Goal: Information Seeking & Learning: Check status

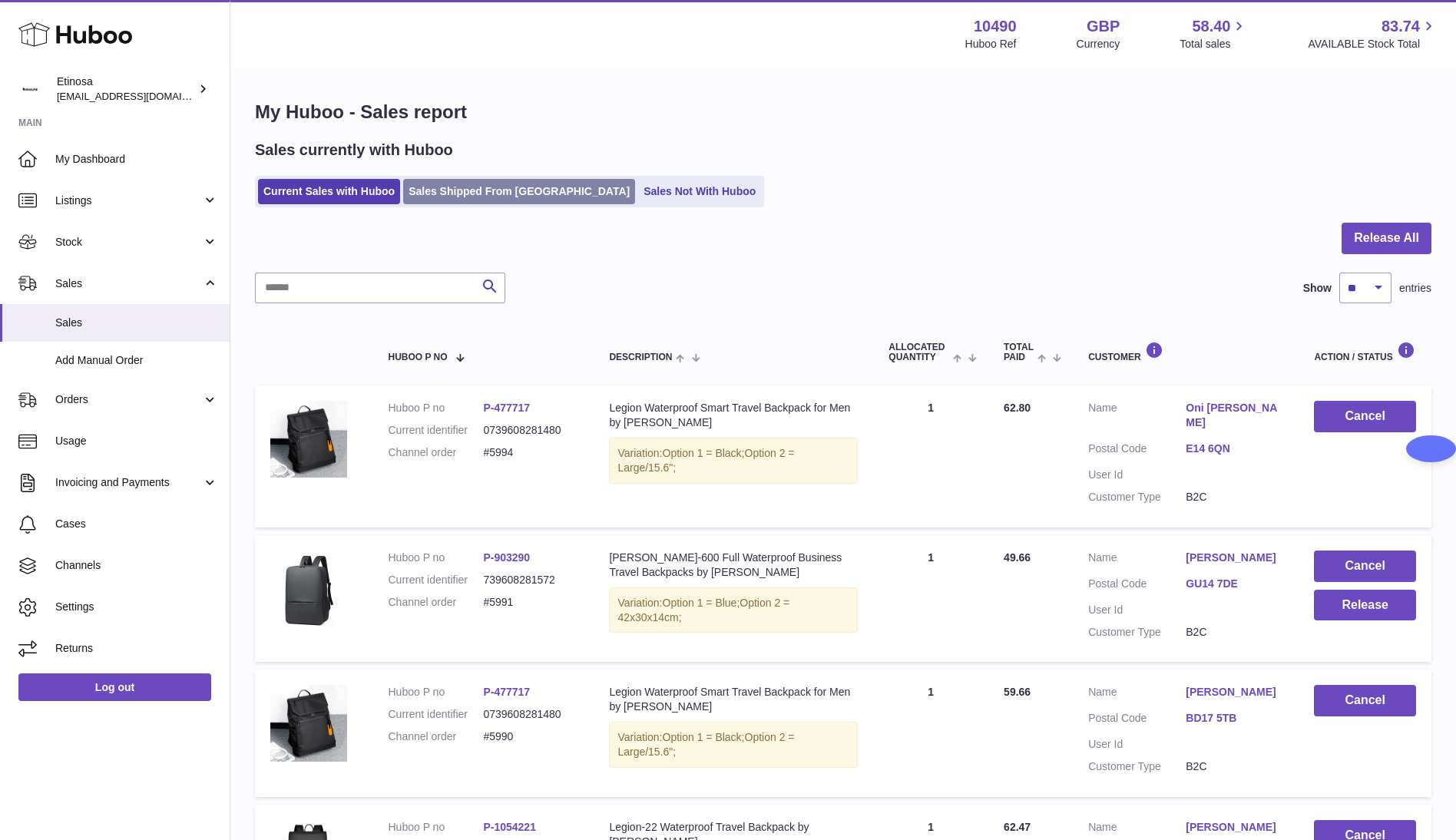
click at [462, 198] on link "Sales Shipped From [GEOGRAPHIC_DATA]" at bounding box center [519, 191] width 232 height 26
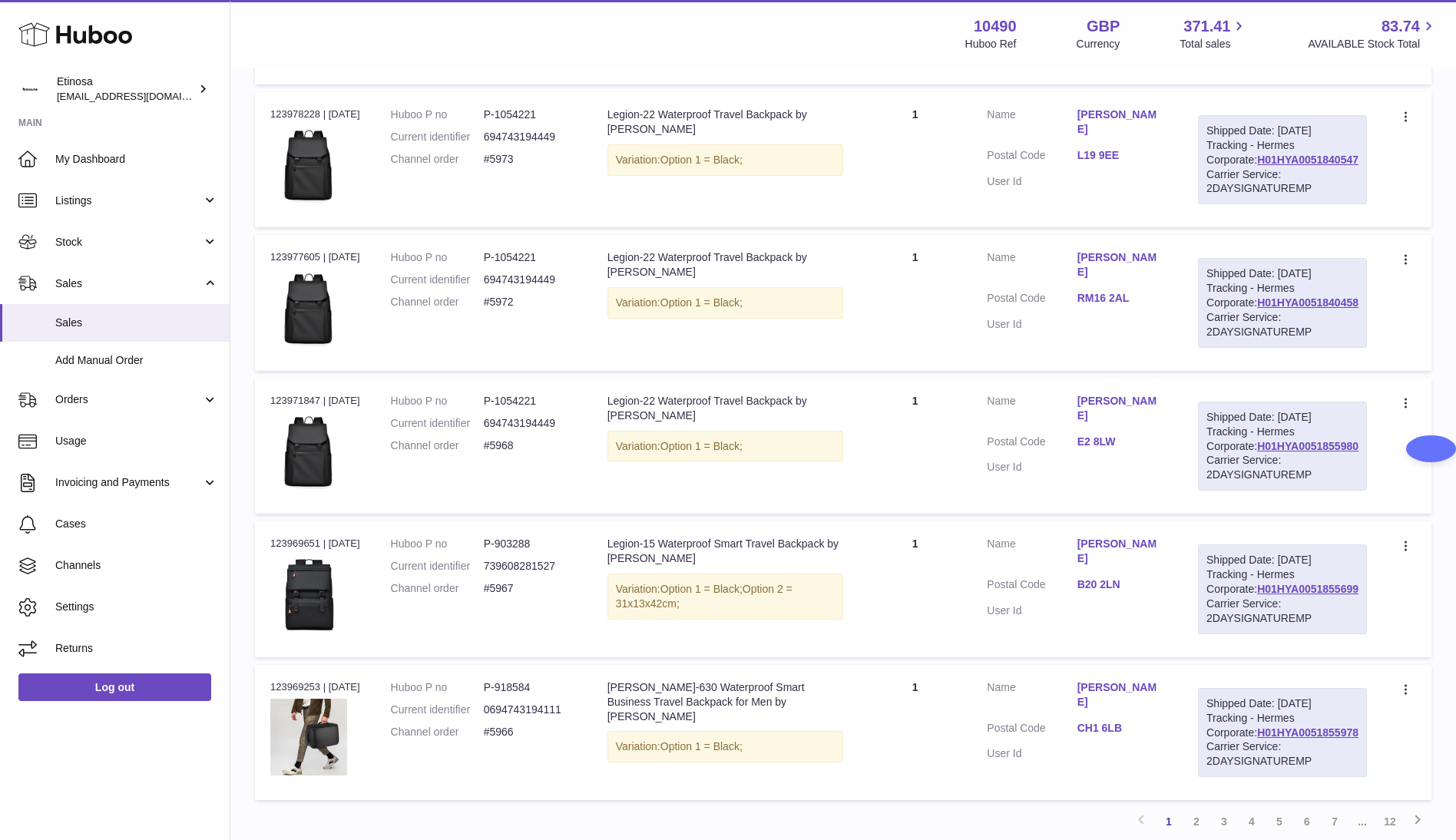
scroll to position [1036, 0]
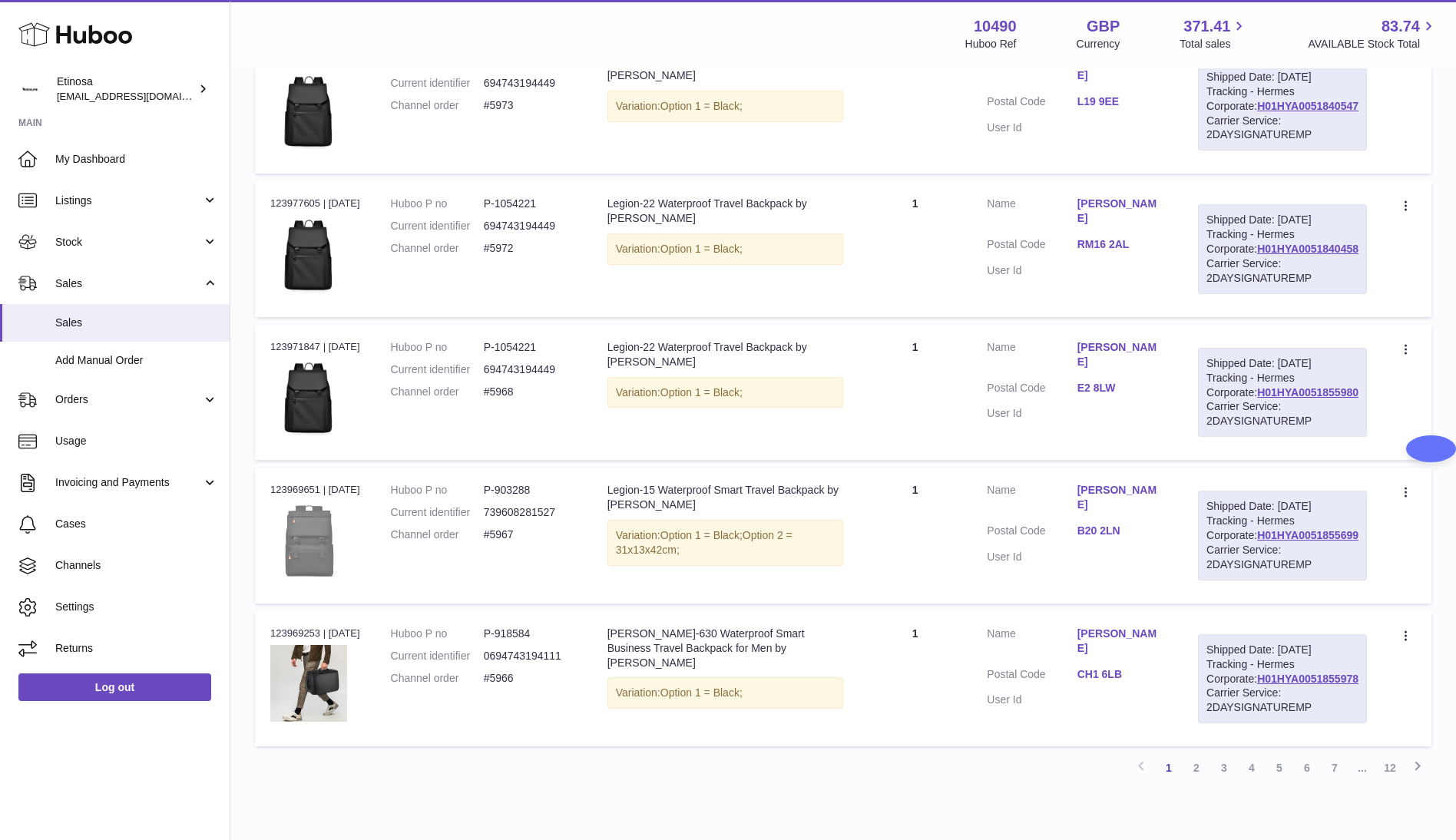
drag, startPoint x: 165, startPoint y: 783, endPoint x: 294, endPoint y: 781, distance: 129.0
click at [168, 783] on div "Huboo Etinosa Wolphuk@gmail.com Main My Dashboard Listings Not with Huboo Listi…" at bounding box center [115, 420] width 231 height 840
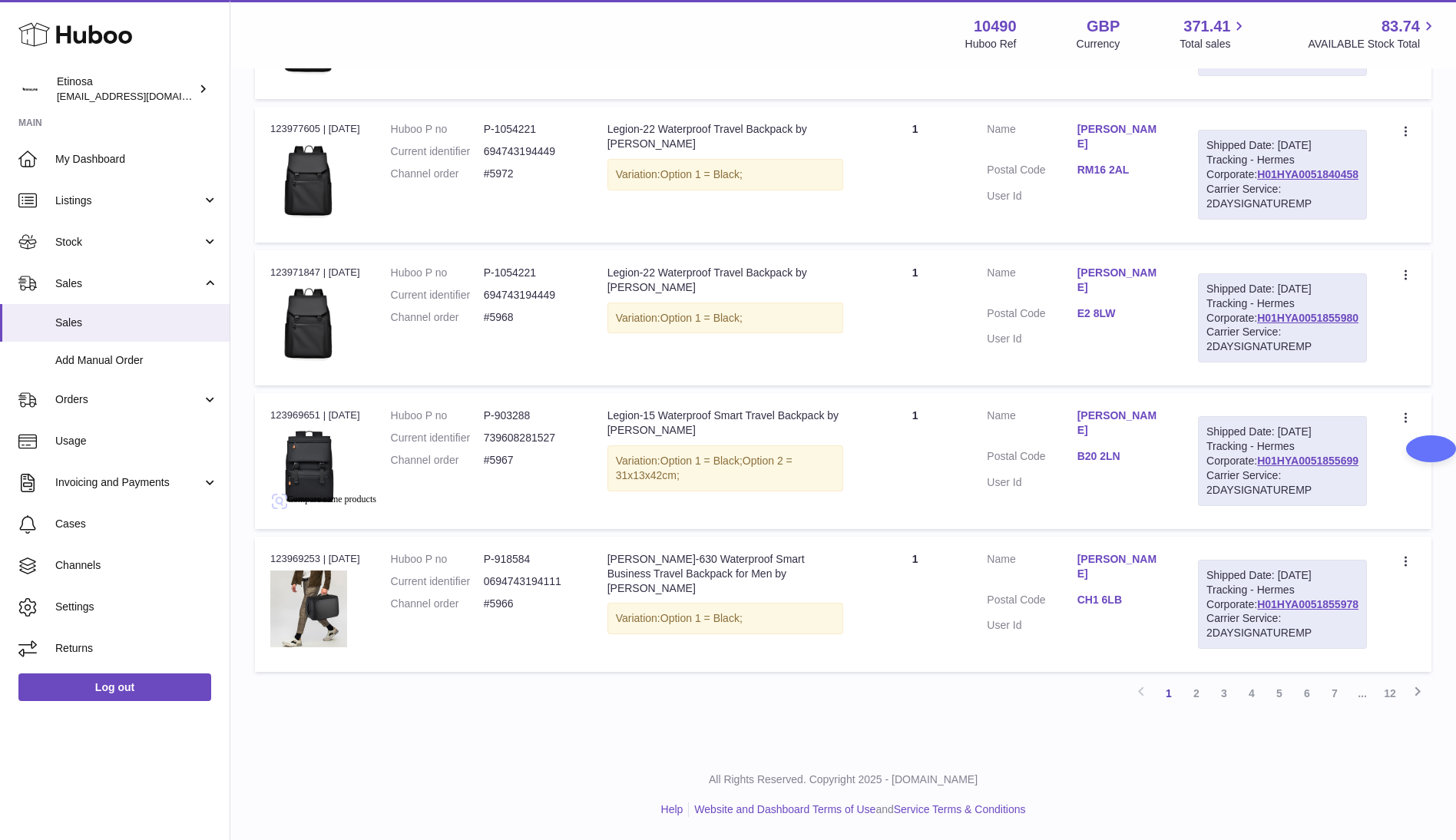
scroll to position [1404, 0]
click at [1198, 695] on link "2" at bounding box center [1197, 693] width 27 height 27
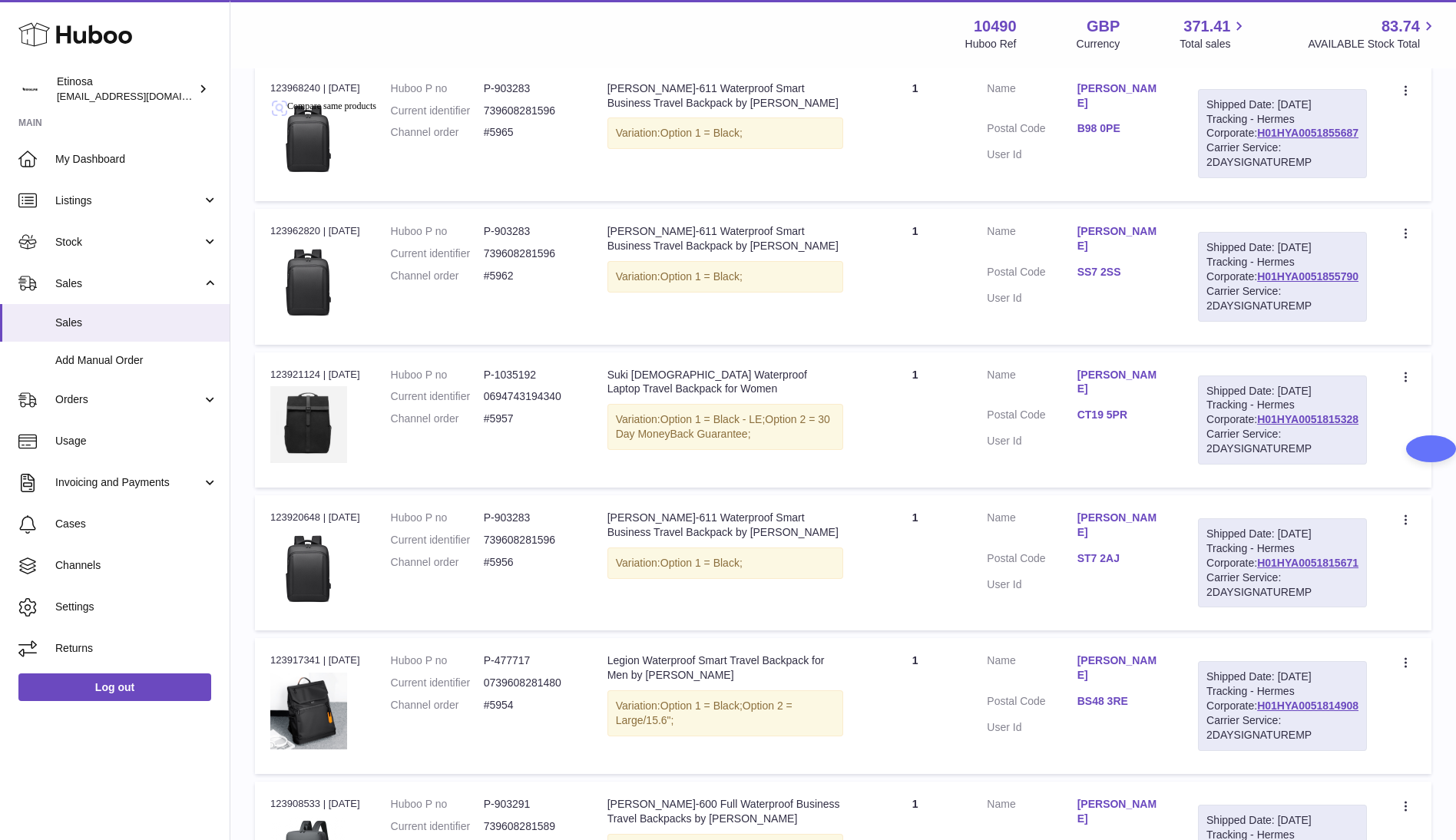
scroll to position [298, 0]
click at [186, 831] on div "Huboo Etinosa Wolphuk@gmail.com Main My Dashboard Listings Not with Huboo Listi…" at bounding box center [115, 420] width 231 height 840
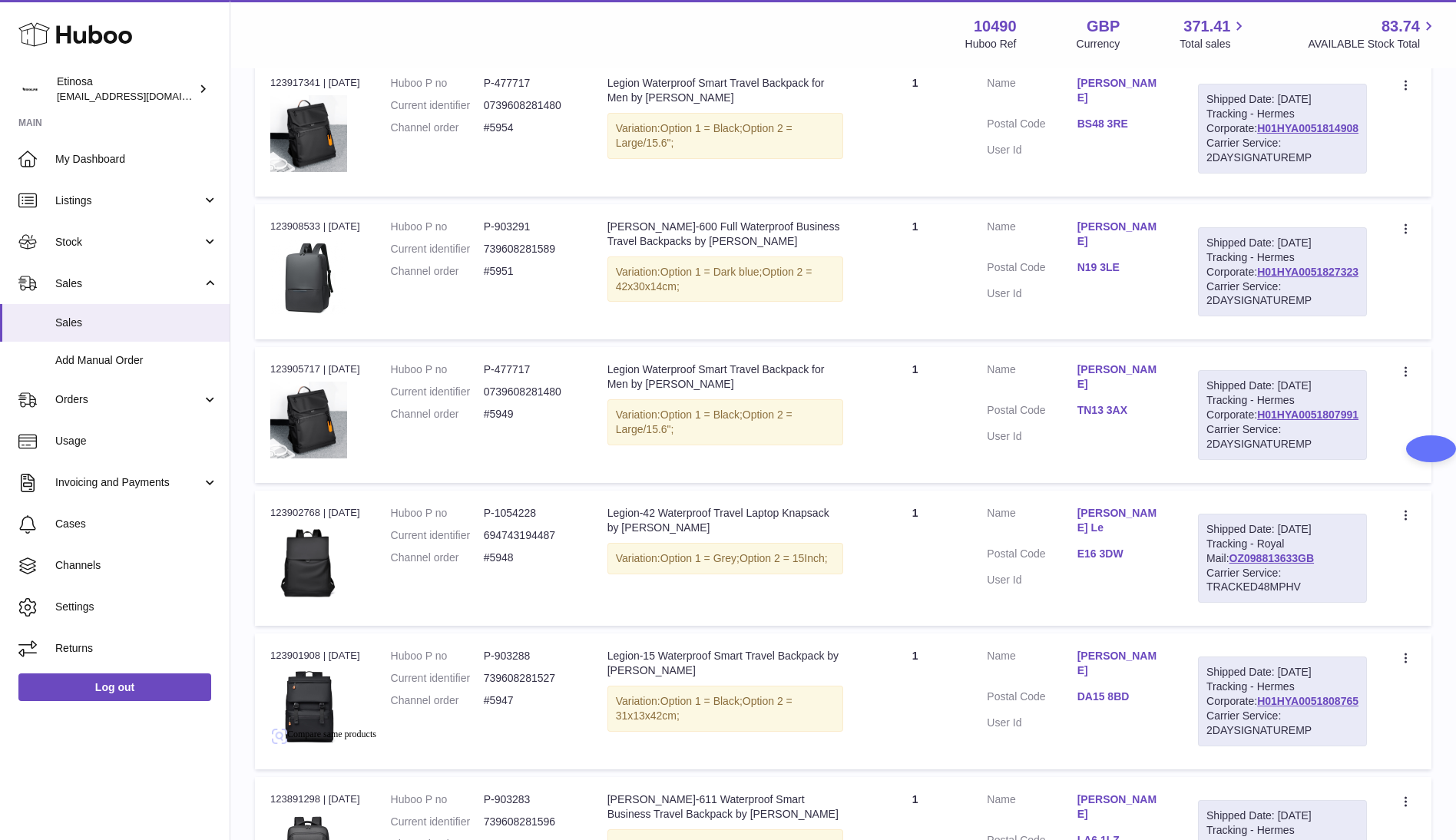
scroll to position [1389, 0]
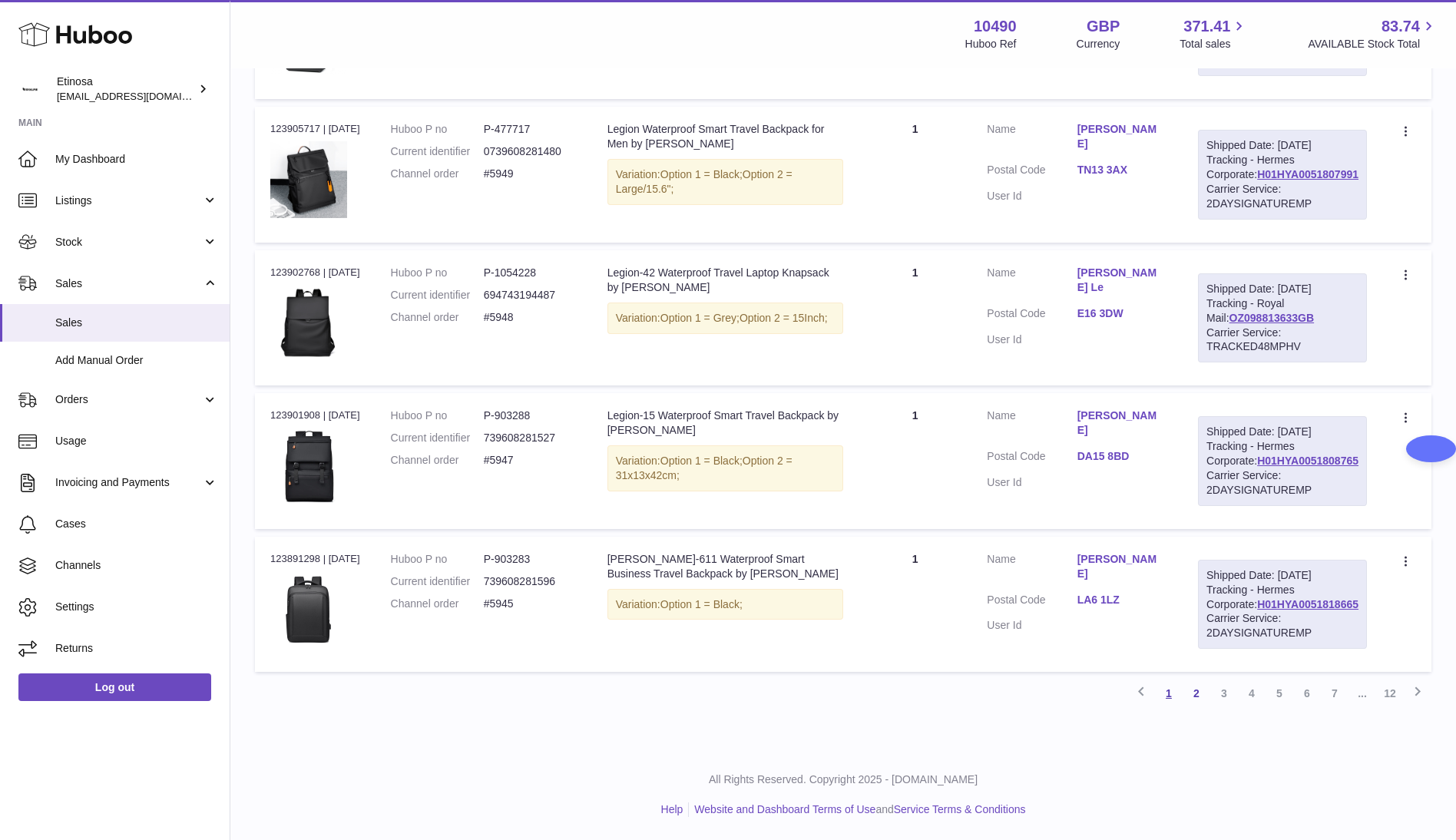
click at [1168, 696] on link "1" at bounding box center [1169, 693] width 27 height 27
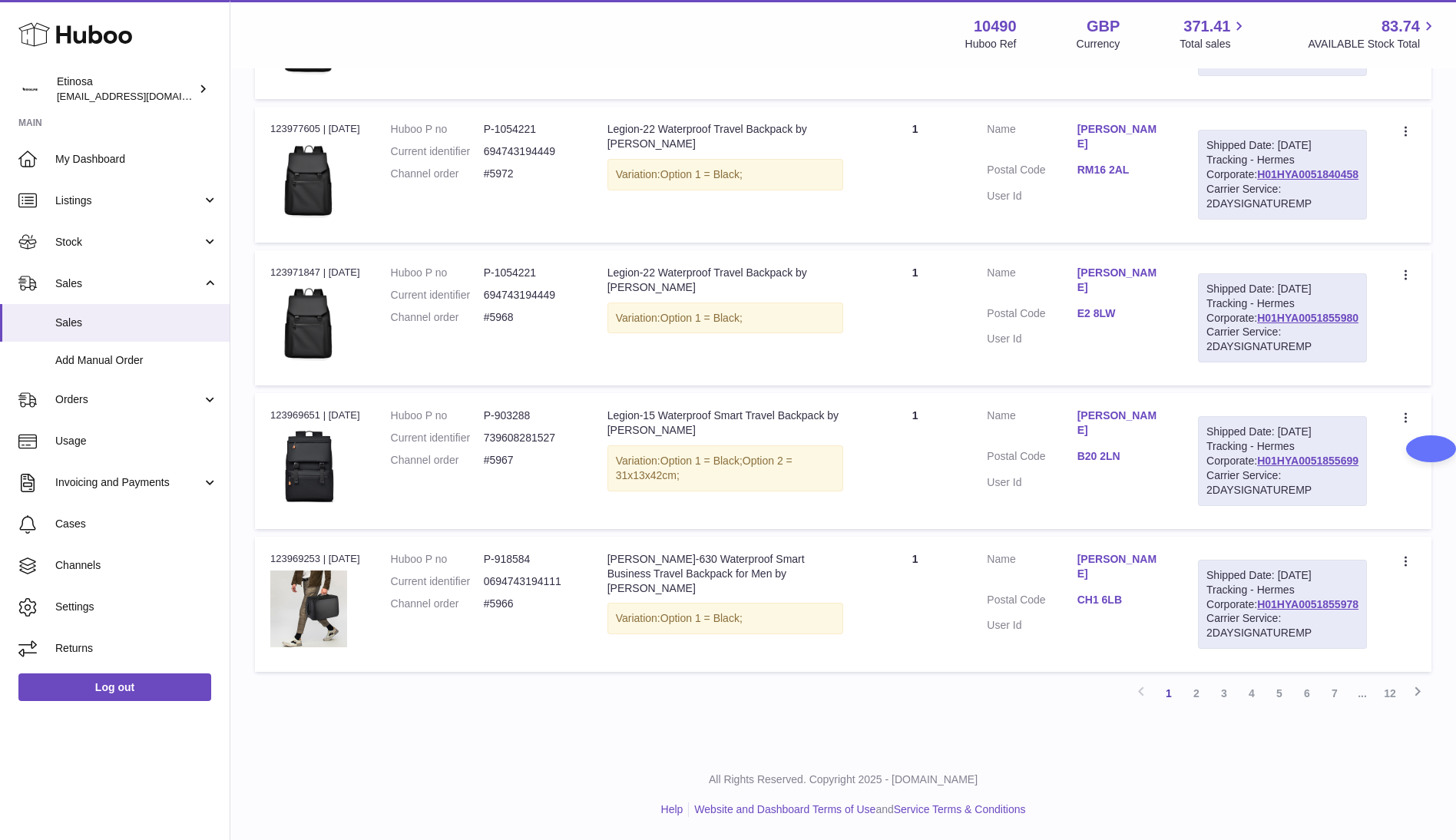
scroll to position [1404, 0]
click at [1167, 693] on link "1" at bounding box center [1169, 693] width 27 height 27
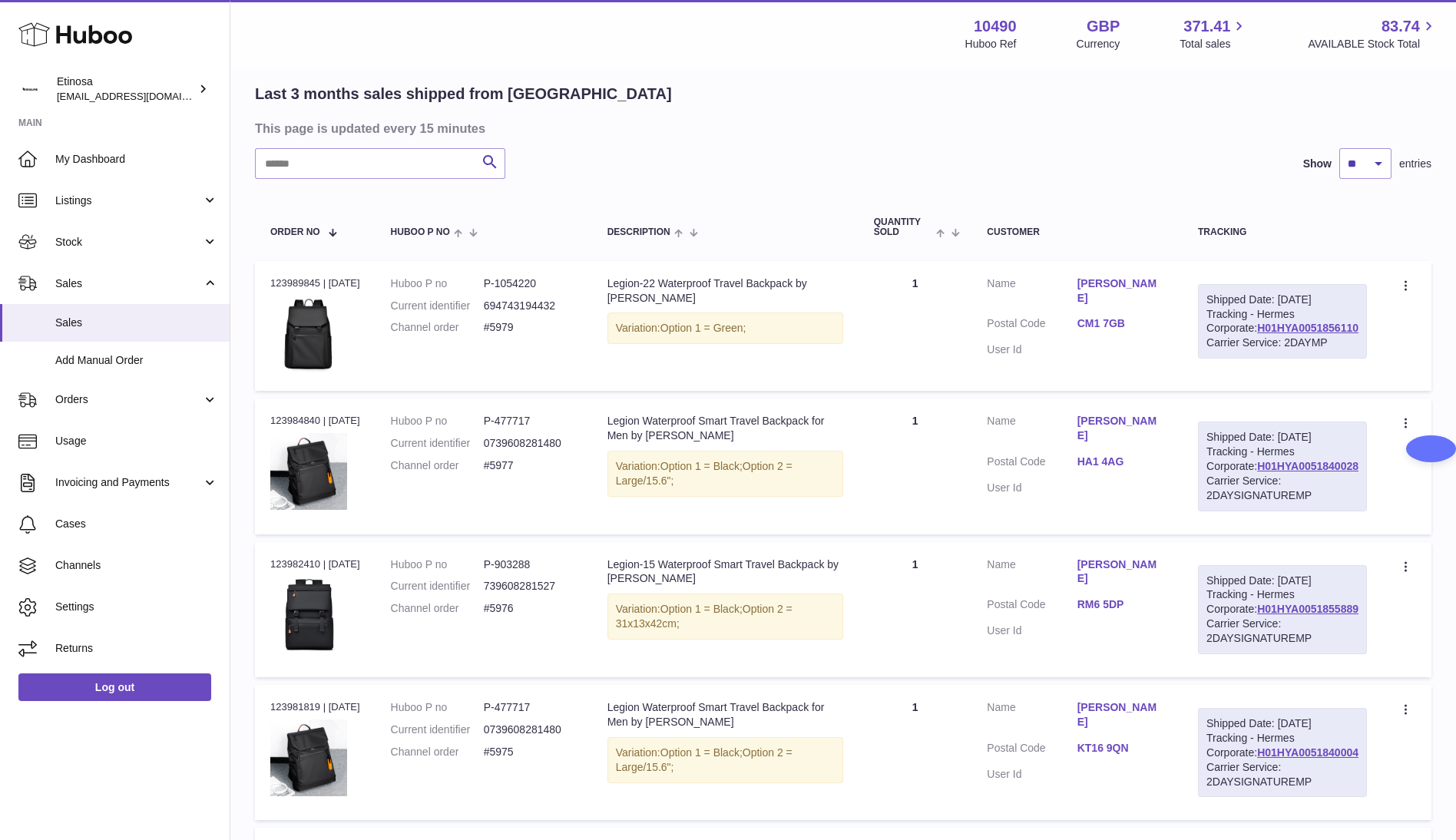
scroll to position [0, 0]
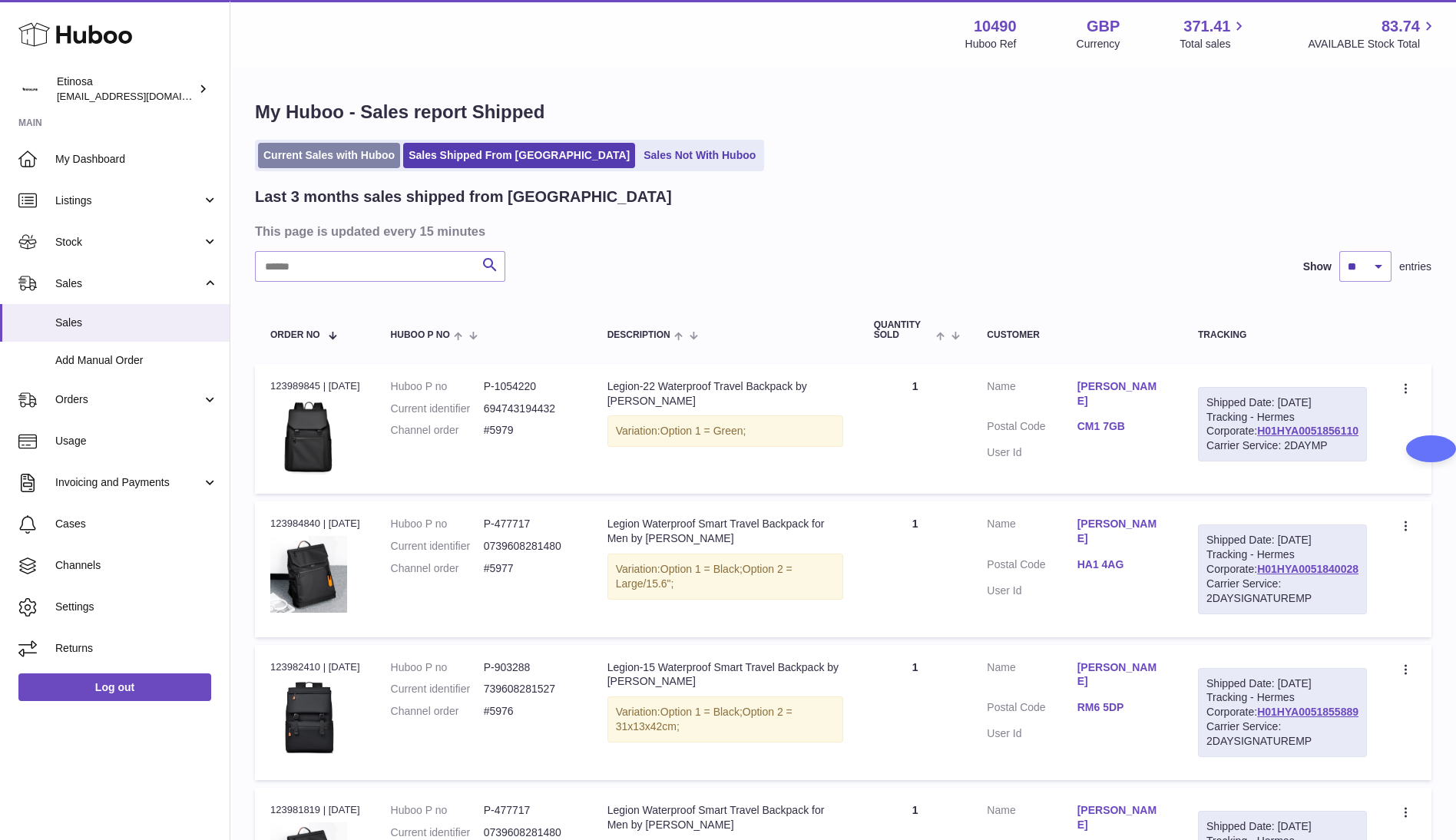
click at [320, 161] on link "Current Sales with Huboo" at bounding box center [329, 156] width 142 height 26
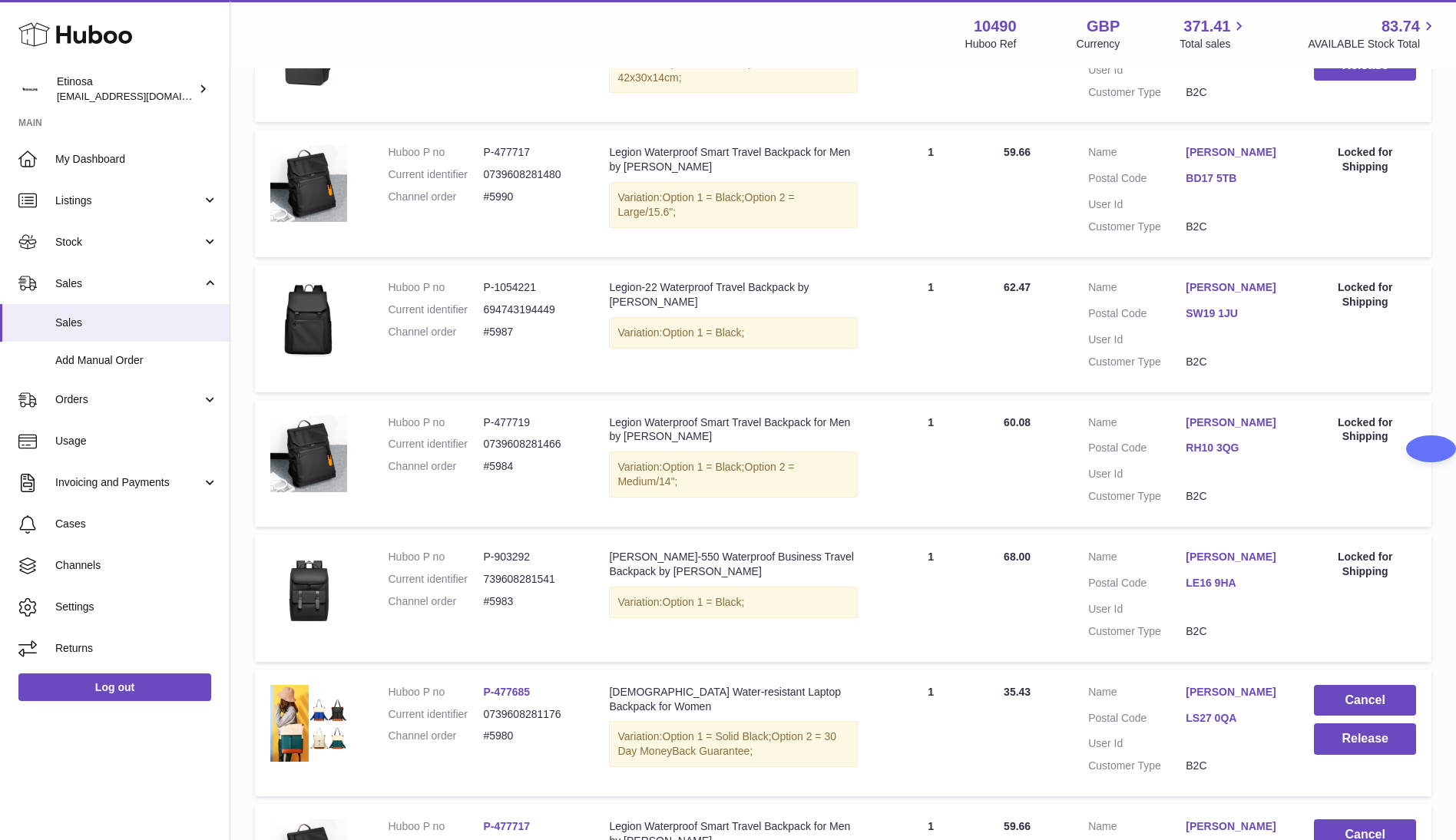
scroll to position [575, 0]
